Goal: Task Accomplishment & Management: Use online tool/utility

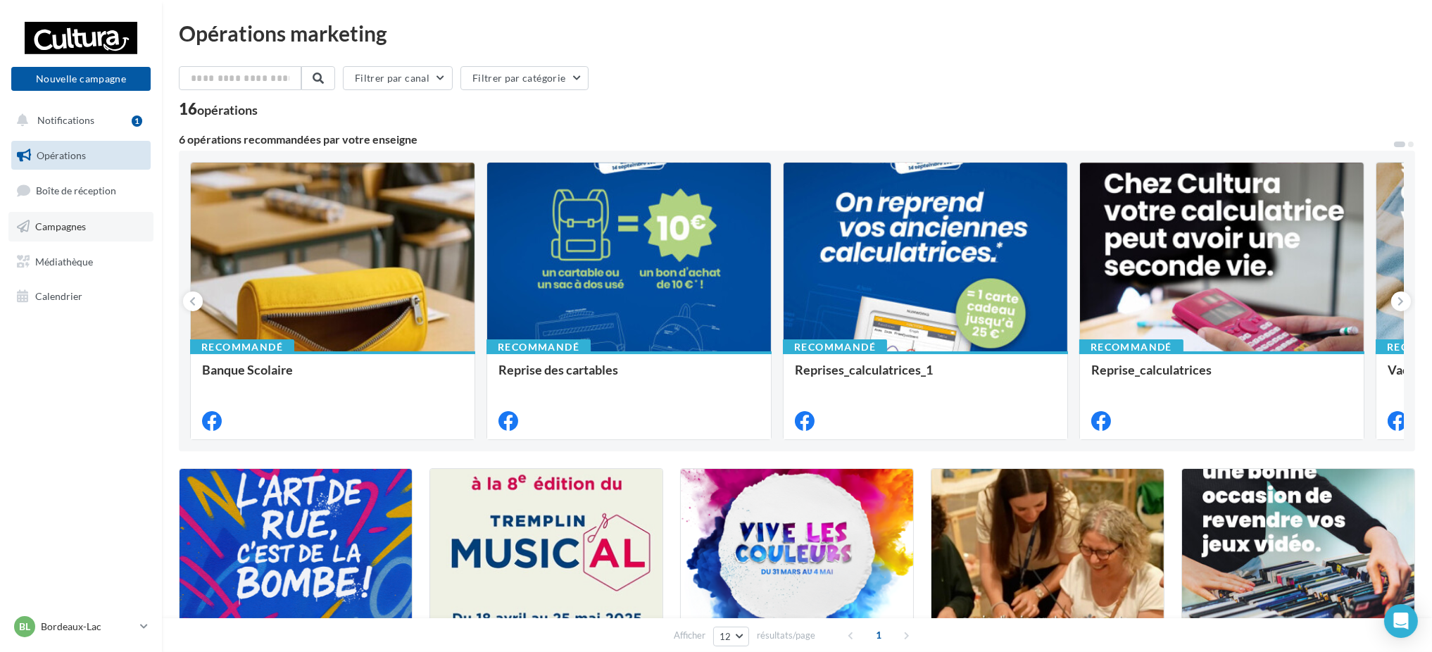
click at [118, 237] on link "Campagnes" at bounding box center [80, 227] width 145 height 30
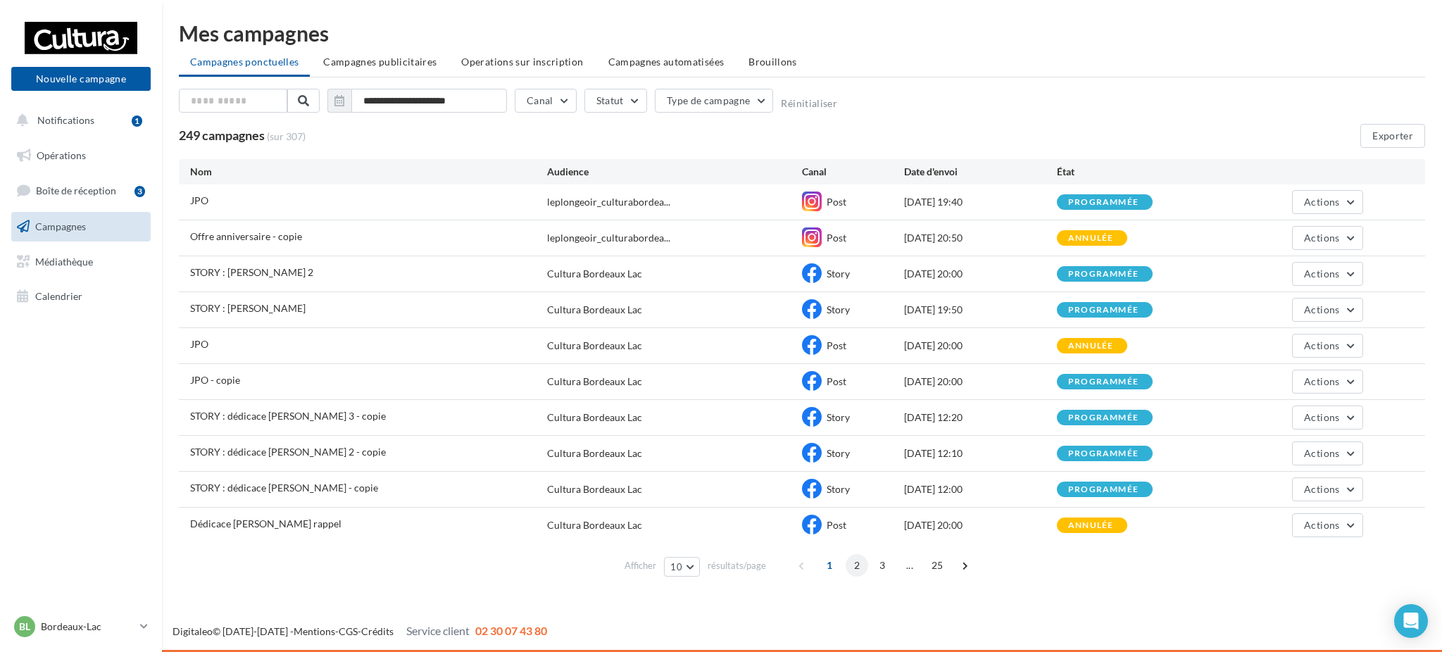
click at [850, 565] on span "2" at bounding box center [857, 565] width 23 height 23
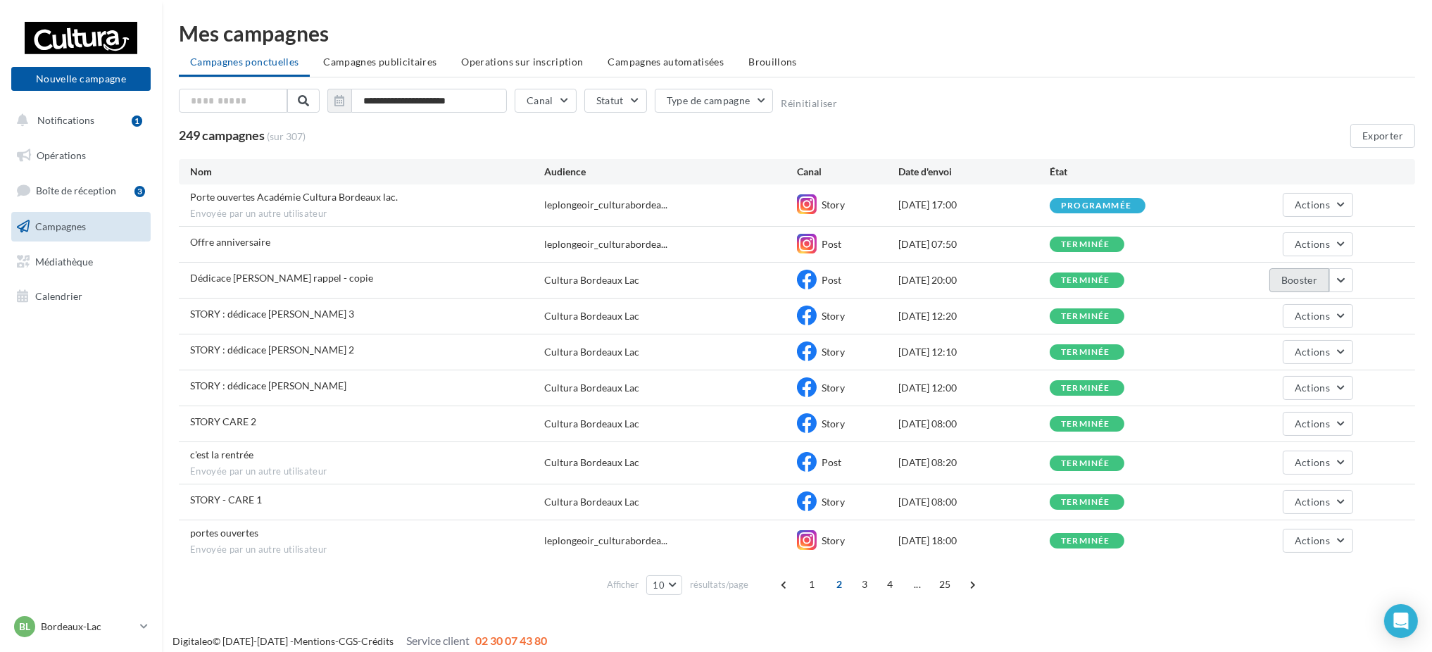
click at [1293, 280] on button "Booster" at bounding box center [1300, 280] width 60 height 24
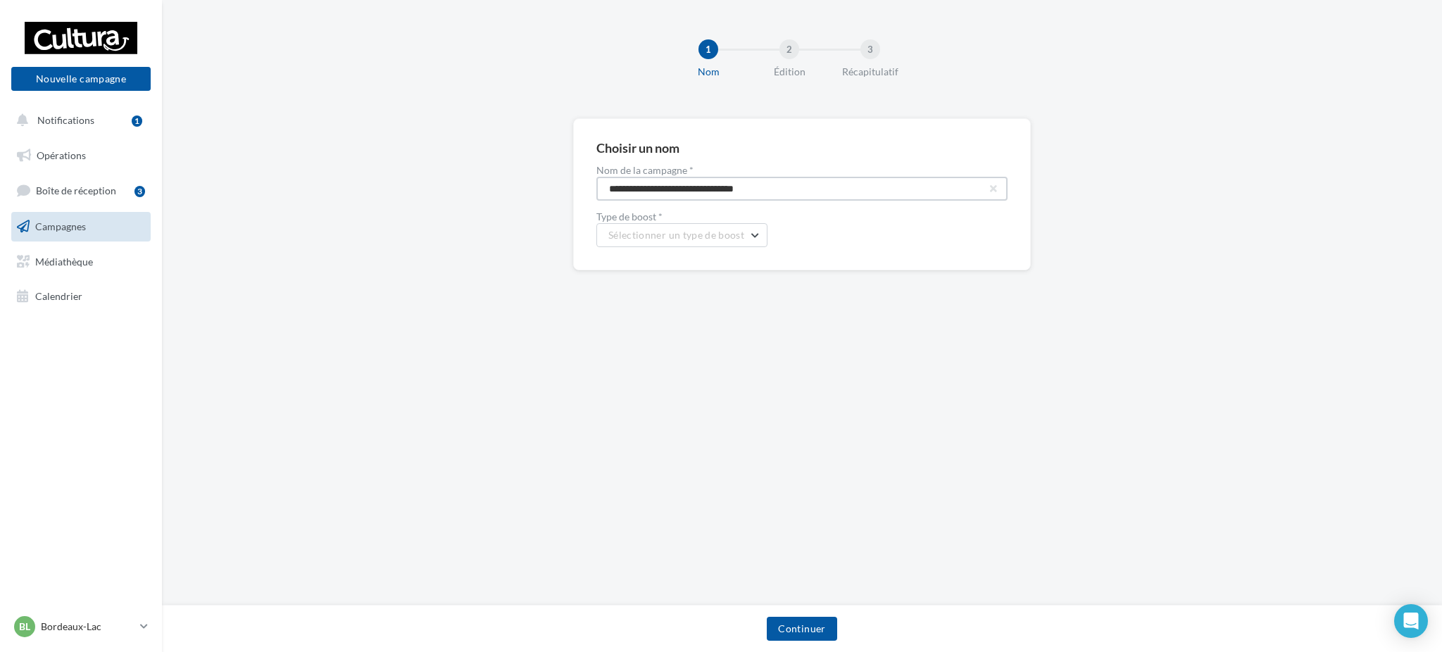
drag, startPoint x: 820, startPoint y: 189, endPoint x: 288, endPoint y: 163, distance: 533.1
click at [277, 173] on div "**********" at bounding box center [802, 216] width 1280 height 197
type input "**********"
click at [630, 227] on button "Sélectionner un type de boost" at bounding box center [682, 235] width 171 height 24
click at [748, 360] on button "META | Boost de post | 7 jours" at bounding box center [702, 344] width 211 height 37
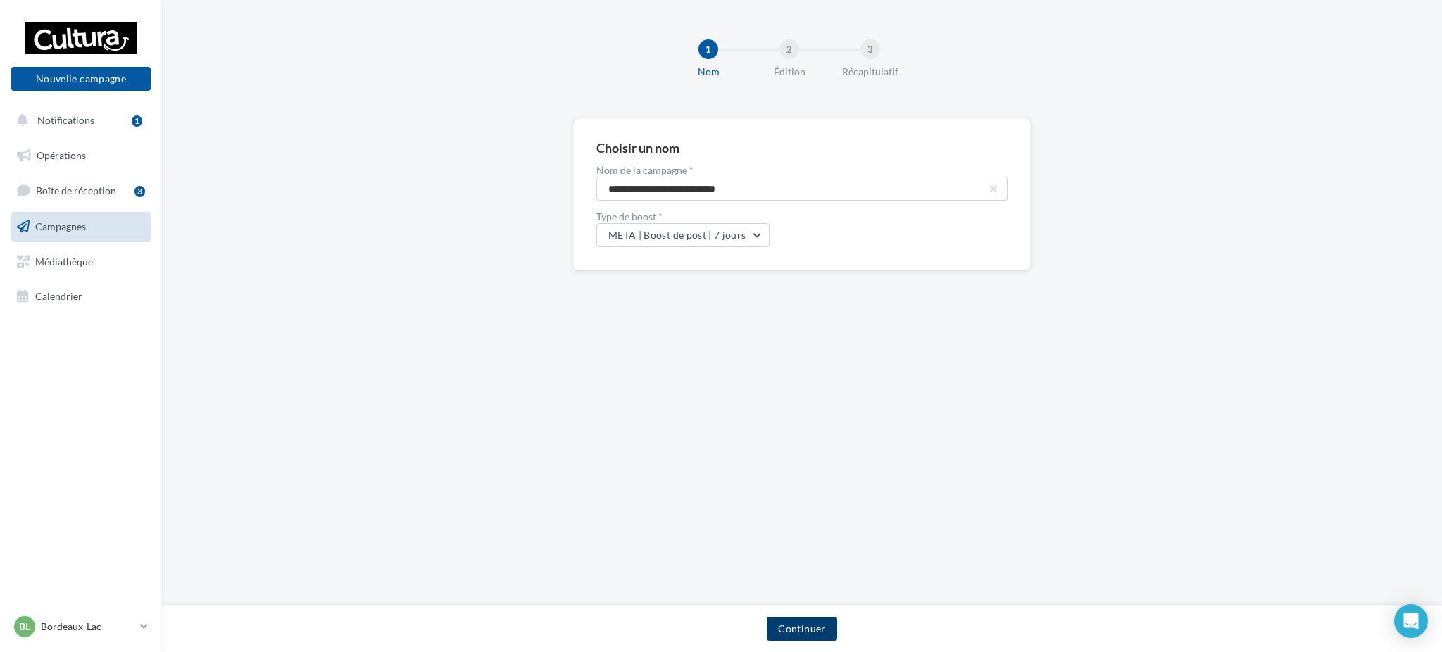
click at [792, 618] on button "Continuer" at bounding box center [802, 629] width 70 height 24
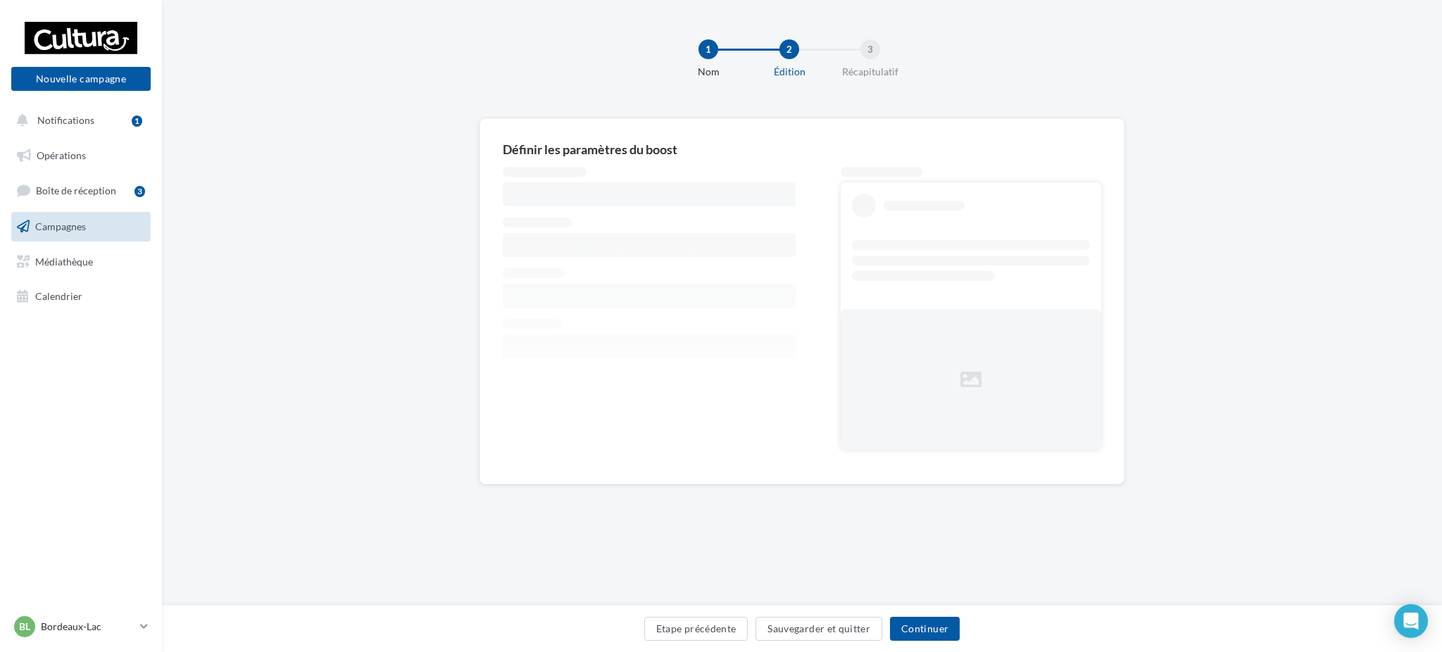
click at [718, 387] on div at bounding box center [649, 314] width 293 height 294
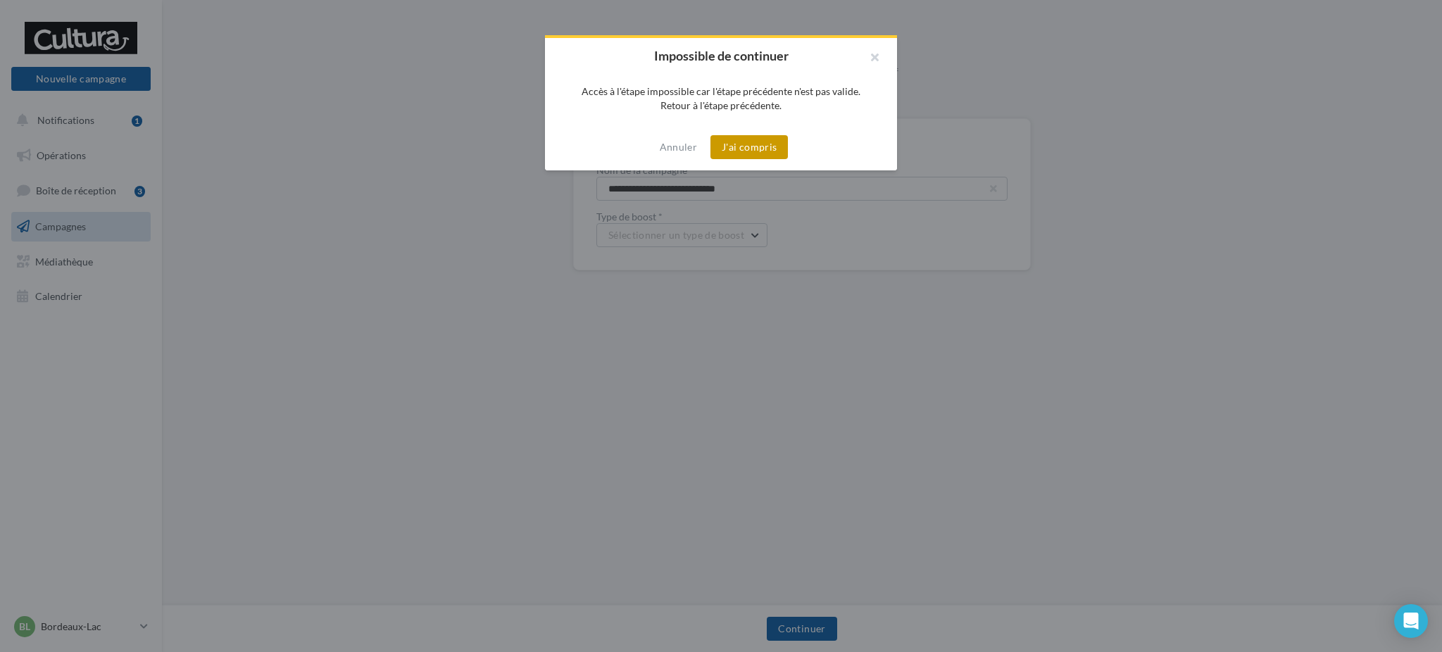
click at [741, 140] on button "J'ai compris" at bounding box center [749, 147] width 77 height 24
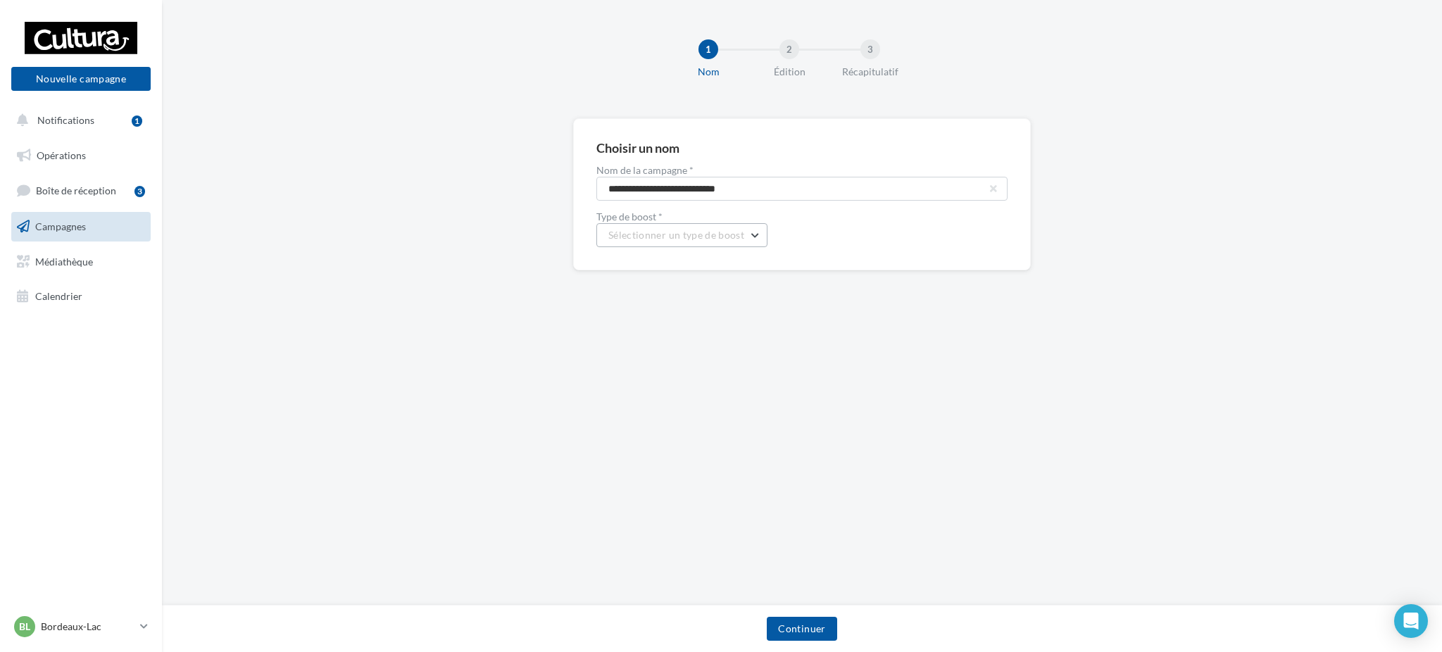
click at [695, 245] on button "Sélectionner un type de boost" at bounding box center [682, 235] width 171 height 24
click at [704, 349] on span "META | Boost de post | 7 jours" at bounding box center [684, 344] width 130 height 12
click at [816, 630] on button "Continuer" at bounding box center [802, 629] width 70 height 24
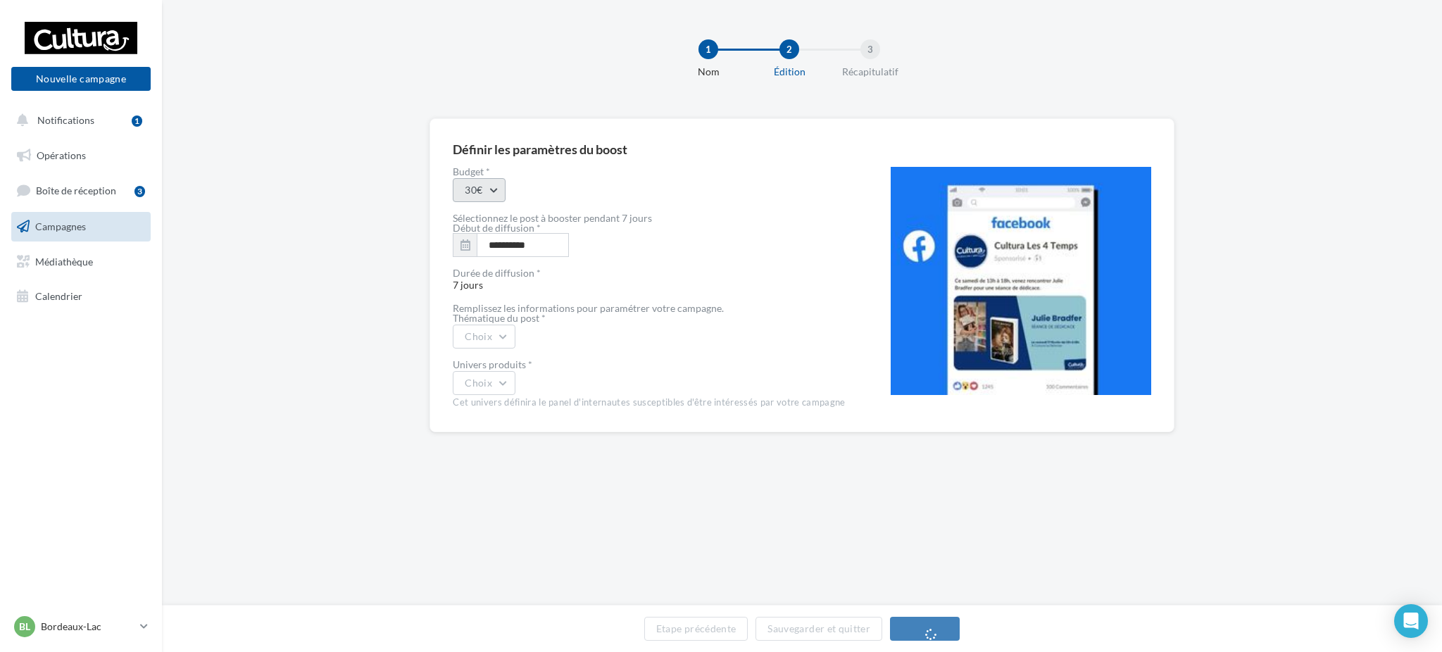
click at [487, 188] on button "30€" at bounding box center [479, 190] width 53 height 24
click at [490, 268] on div "50€" at bounding box center [541, 263] width 175 height 37
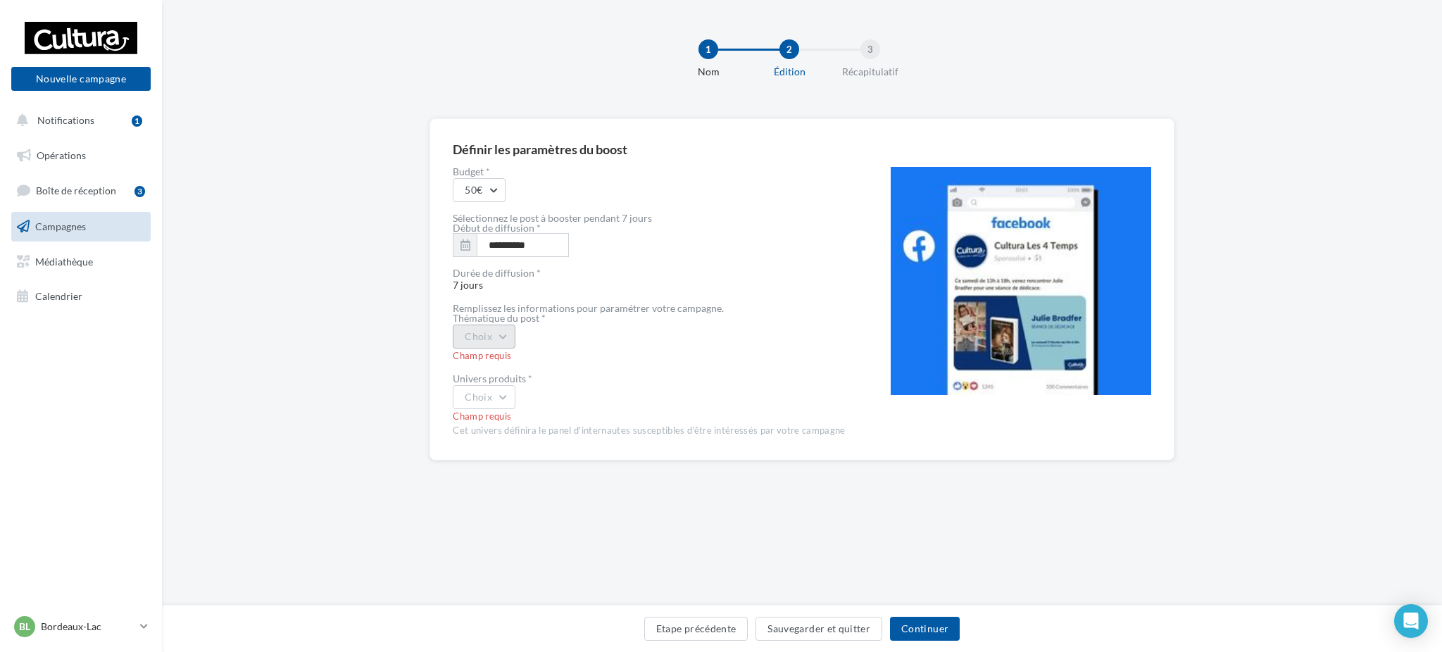
click at [496, 342] on button "Choix" at bounding box center [484, 337] width 63 height 24
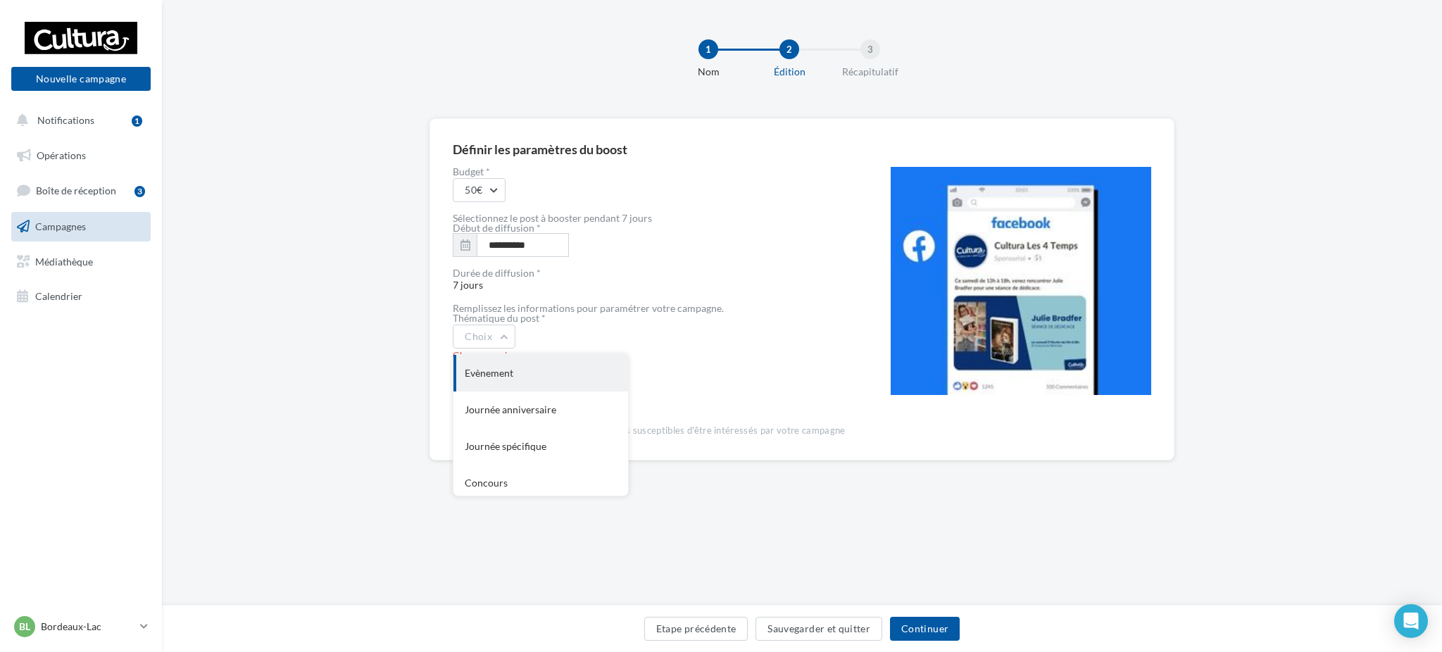
click at [510, 366] on div "Evènement" at bounding box center [541, 373] width 175 height 37
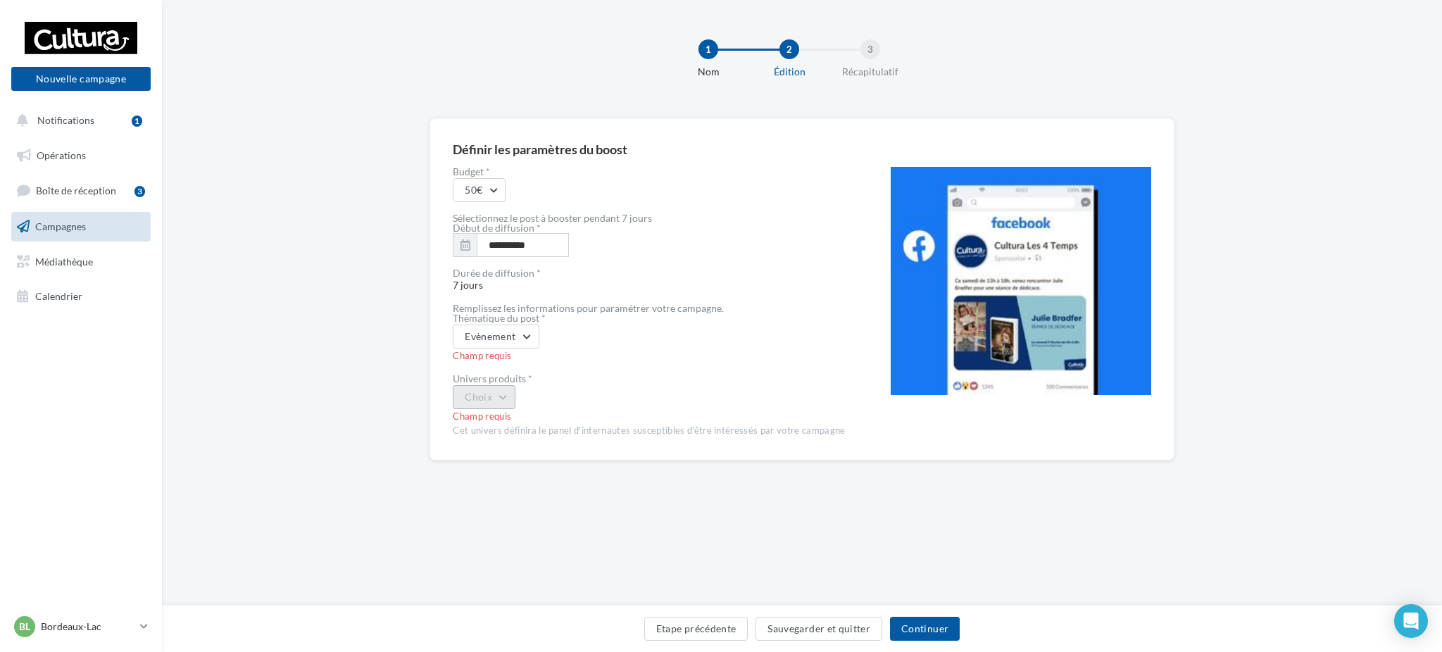
click at [487, 405] on button "Choix" at bounding box center [484, 397] width 63 height 24
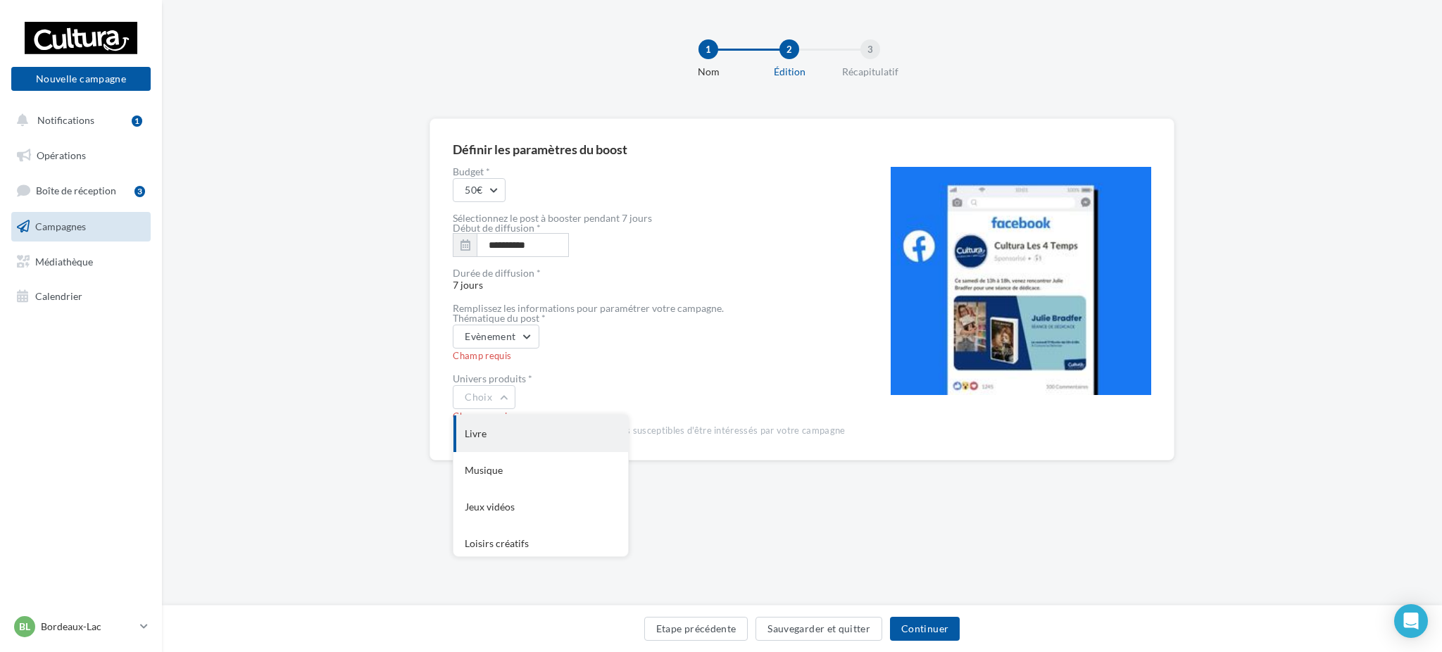
click at [494, 437] on div "Livre" at bounding box center [541, 434] width 175 height 37
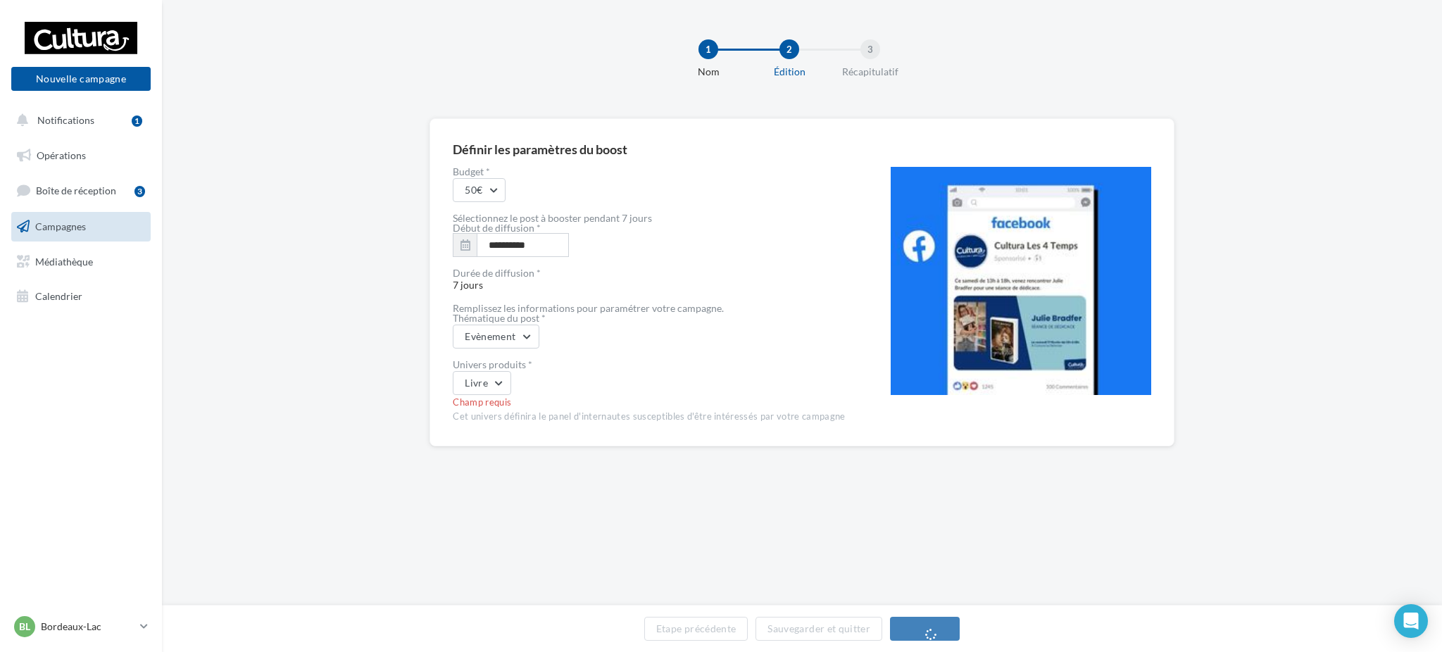
click at [603, 380] on div "Livre" at bounding box center [649, 383] width 392 height 24
click at [498, 387] on button "Livre" at bounding box center [482, 383] width 58 height 24
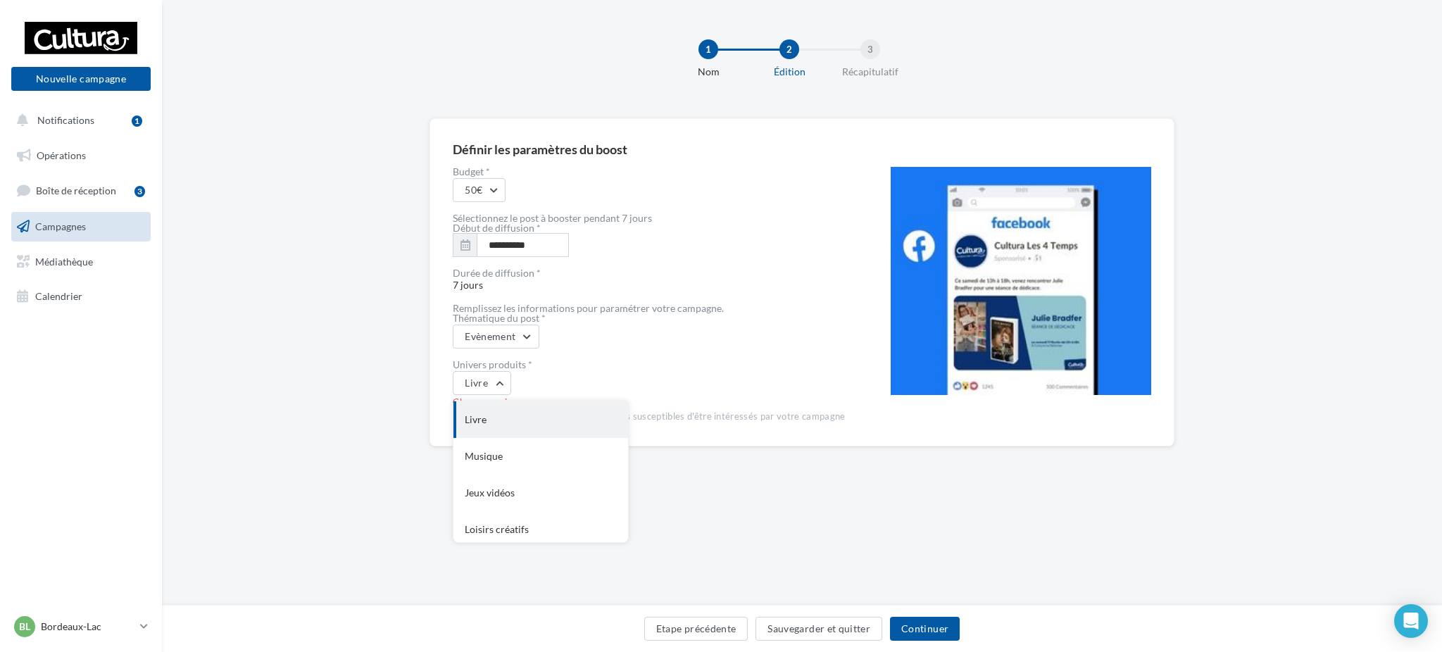
click at [497, 408] on div "Livre" at bounding box center [541, 419] width 175 height 37
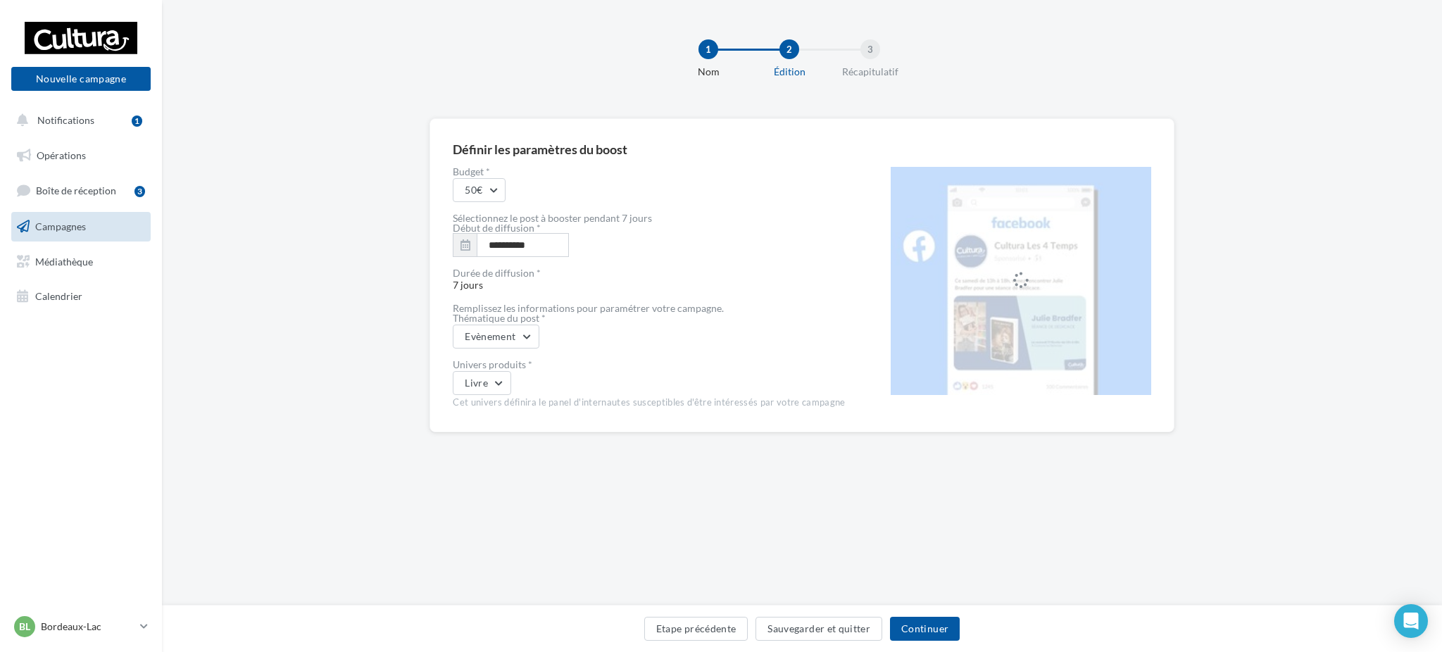
click at [644, 382] on div "Livre" at bounding box center [649, 383] width 392 height 24
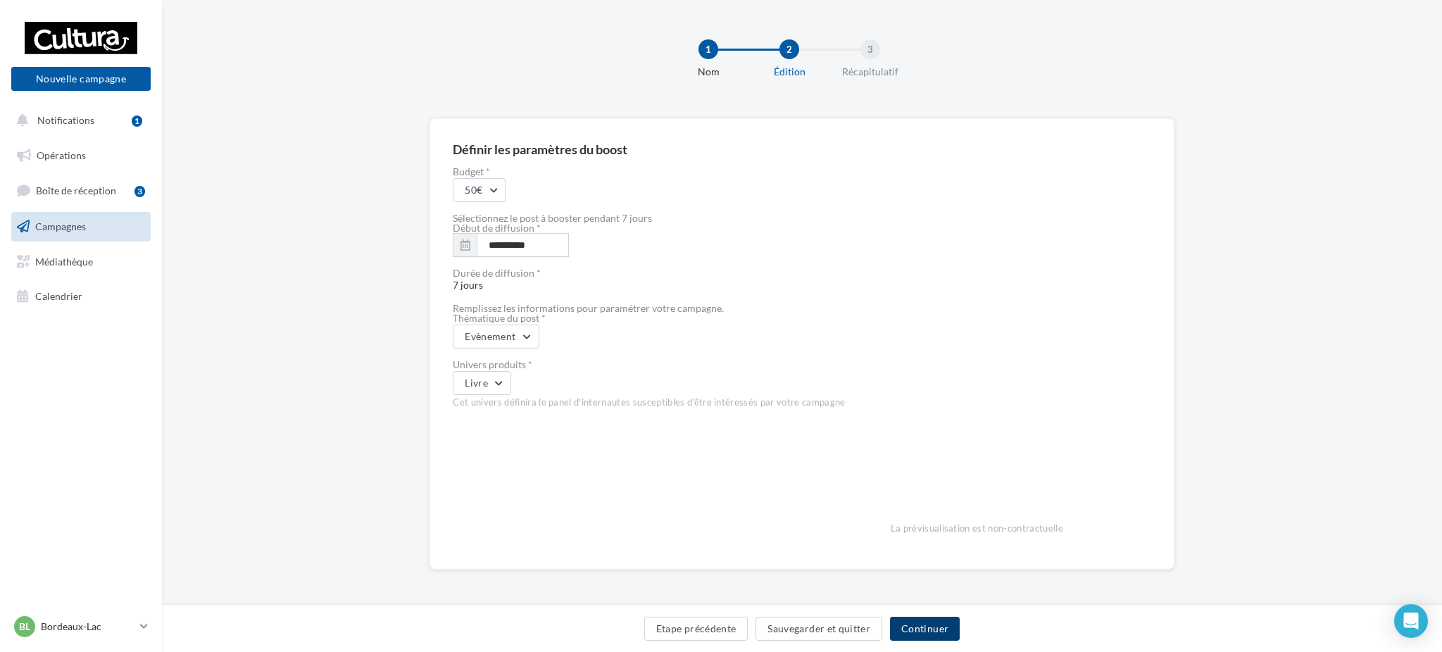
click at [929, 618] on button "Continuer" at bounding box center [925, 629] width 70 height 24
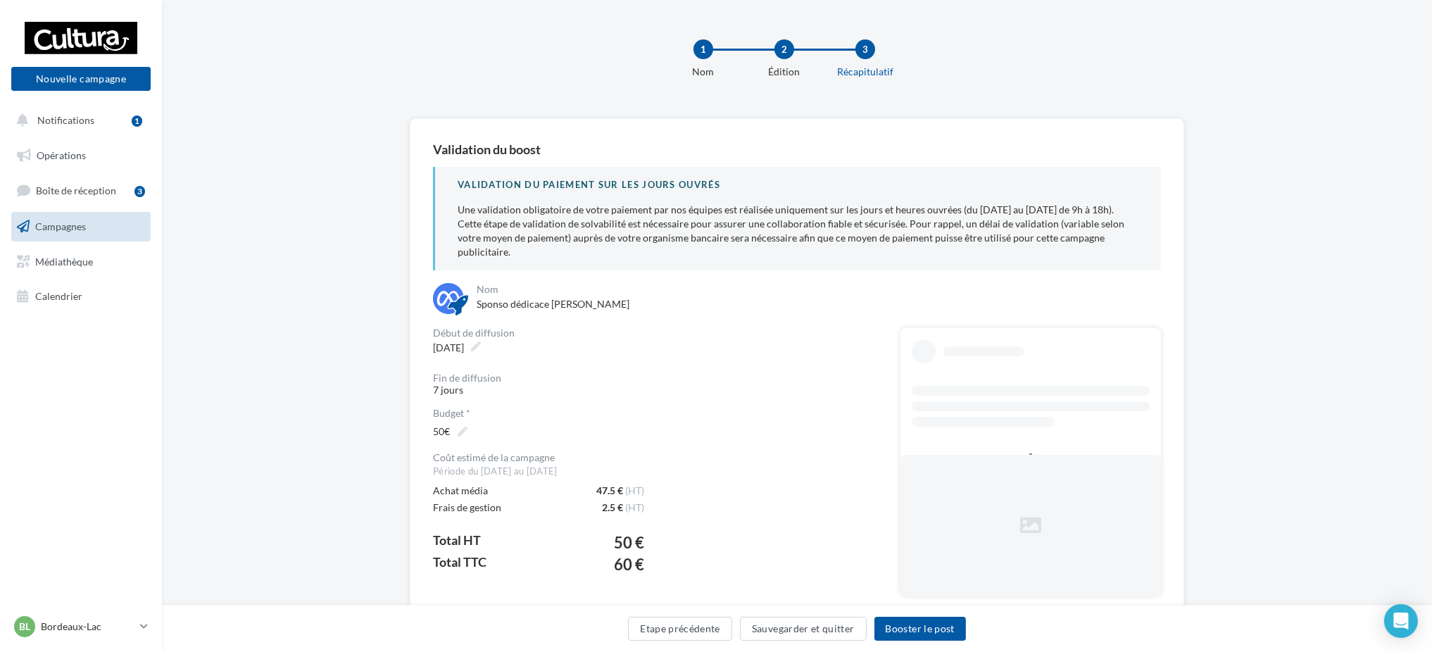
scroll to position [54, 0]
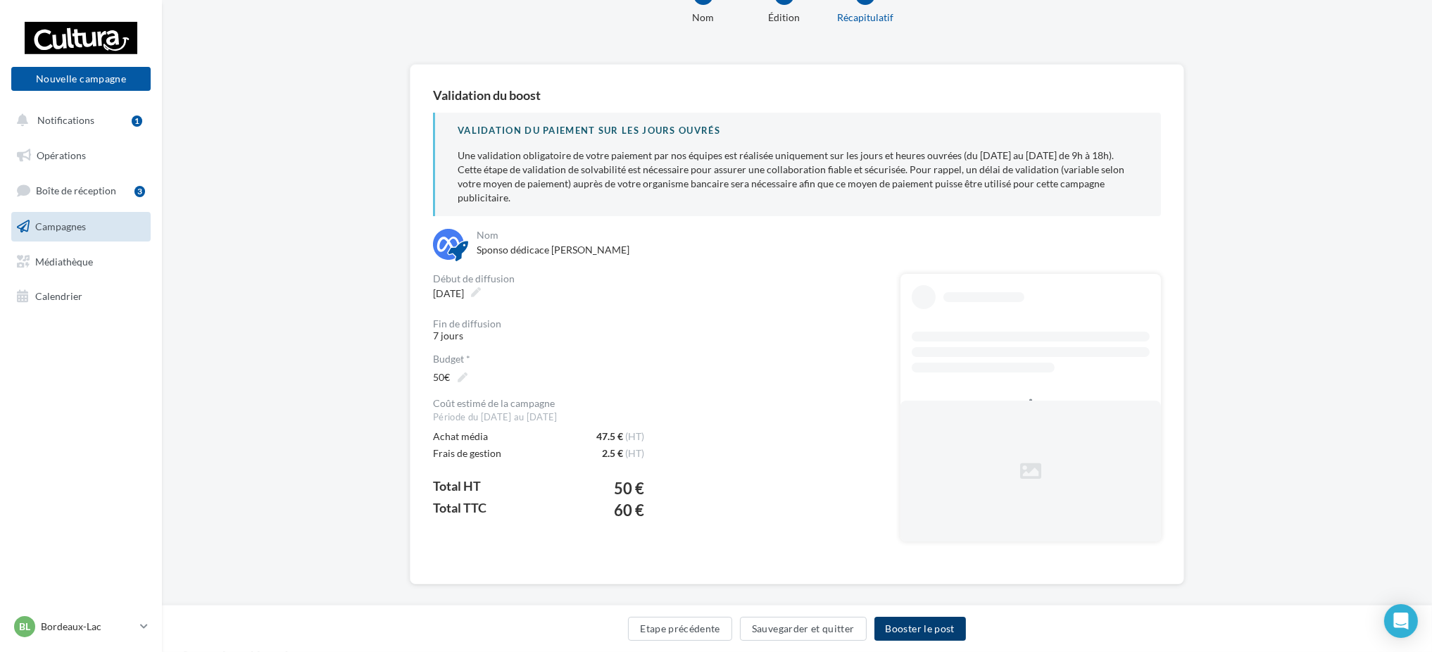
click at [935, 628] on button "Booster le post" at bounding box center [921, 629] width 92 height 24
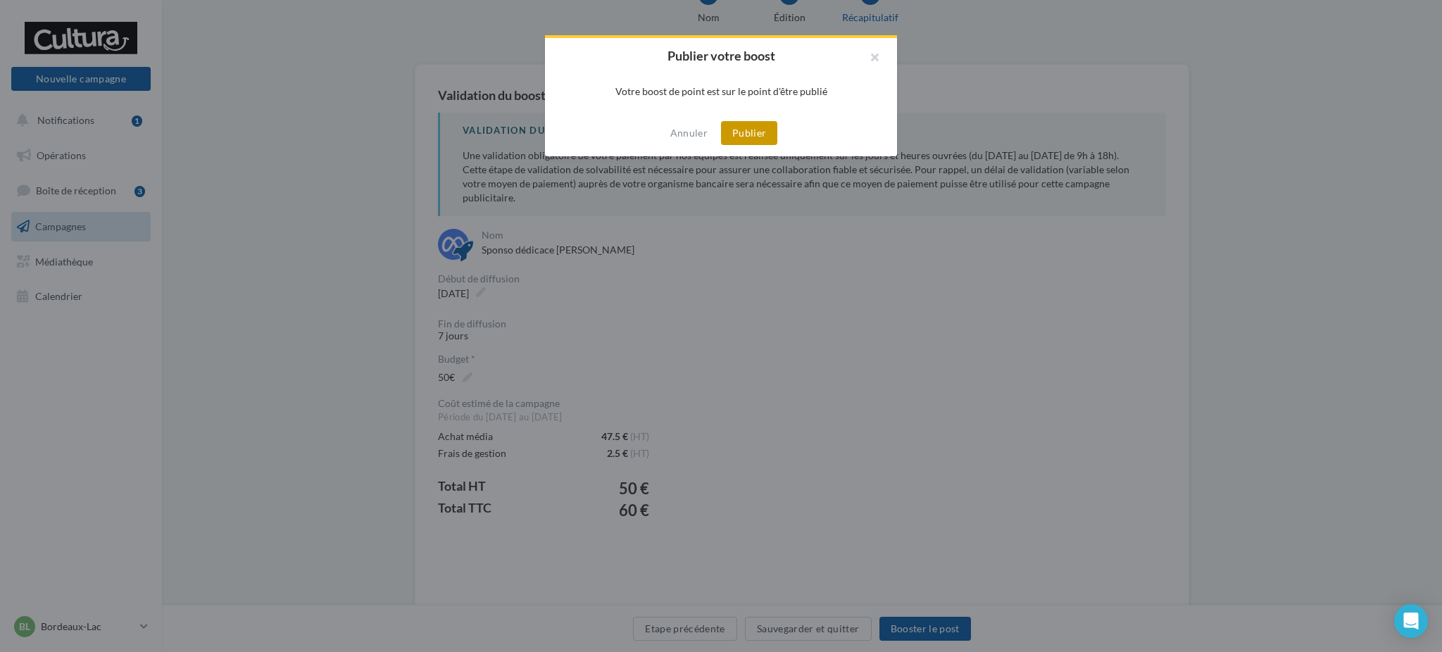
click at [757, 142] on button "Publier" at bounding box center [749, 133] width 56 height 24
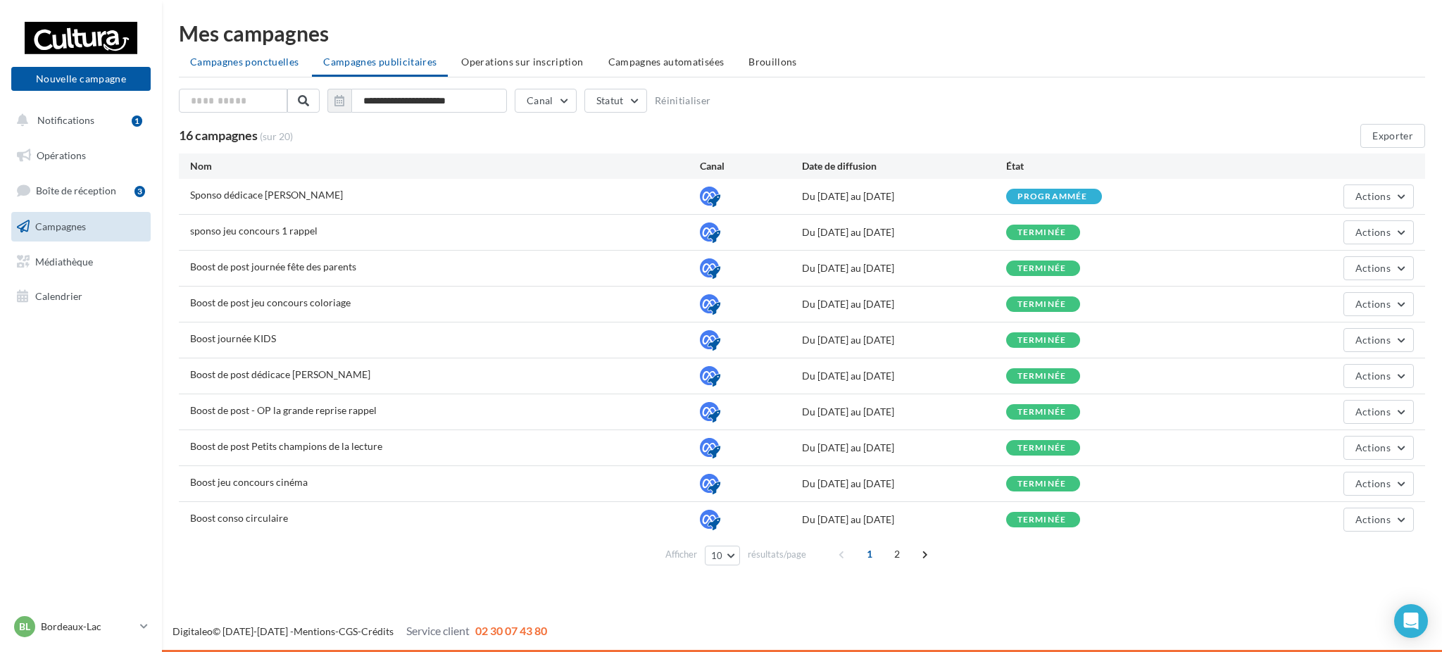
click at [261, 68] on li "Campagnes ponctuelles" at bounding box center [244, 61] width 131 height 25
